Goal: Task Accomplishment & Management: Use online tool/utility

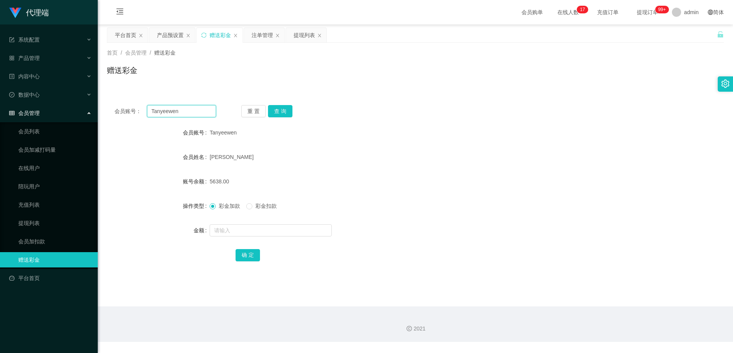
drag, startPoint x: 182, startPoint y: 110, endPoint x: 106, endPoint y: 103, distance: 75.5
click at [115, 104] on div "会员账号： [PERSON_NAME] 重 置 查 询 会员账号 Tanyeewen 会员姓名 [PERSON_NAME] 账号余额 5638.00 操作类型…" at bounding box center [415, 188] width 617 height 182
paste input "96776345"
type input "96776345"
click at [284, 116] on button "查 询" at bounding box center [280, 111] width 24 height 12
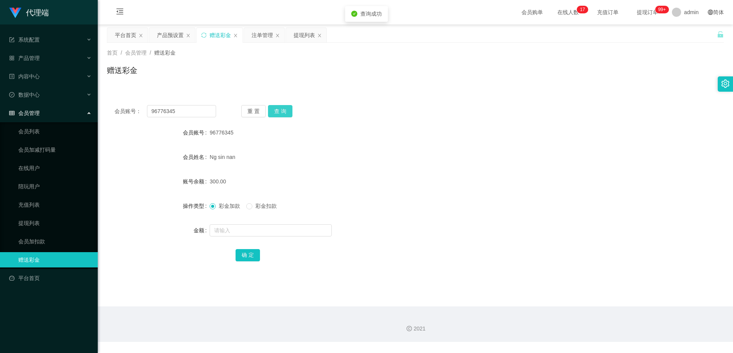
click at [284, 114] on button "查 询" at bounding box center [280, 111] width 24 height 12
click at [274, 111] on button "查 询" at bounding box center [280, 111] width 24 height 12
click at [282, 112] on div "重 置 查 询" at bounding box center [292, 111] width 102 height 12
